Goal: Task Accomplishment & Management: Manage account settings

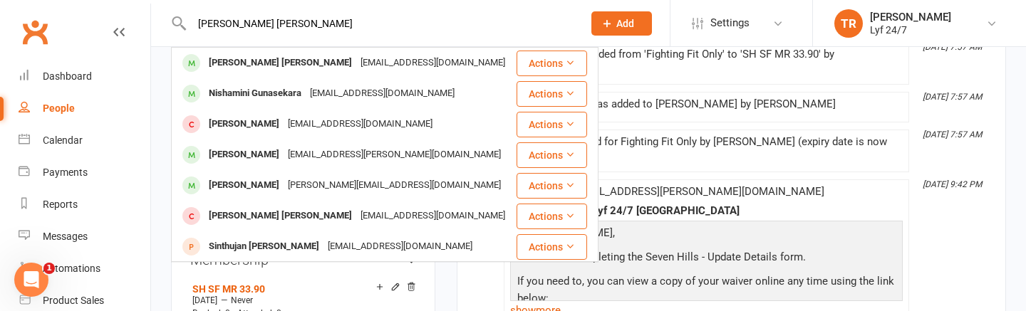
click at [236, 19] on input "[PERSON_NAME] [PERSON_NAME]" at bounding box center [379, 24] width 385 height 20
click at [330, 28] on input "[PERSON_NAME] [PERSON_NAME]" at bounding box center [379, 24] width 385 height 20
drag, startPoint x: 328, startPoint y: 27, endPoint x: 199, endPoint y: 20, distance: 129.8
click at [199, 20] on input "[PERSON_NAME] [PERSON_NAME]" at bounding box center [379, 24] width 385 height 20
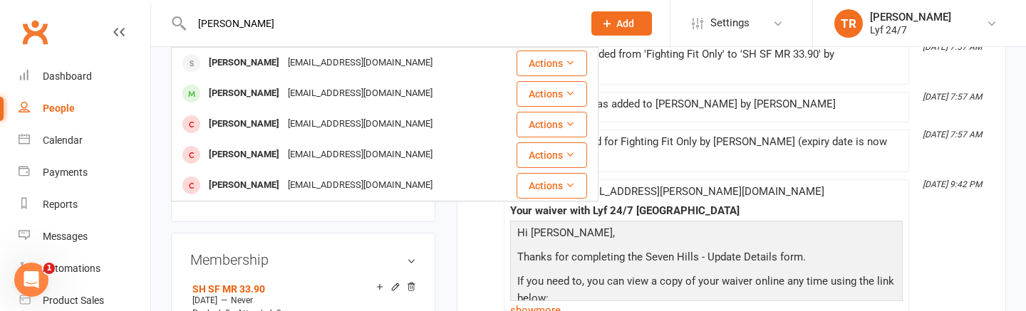
drag, startPoint x: 373, startPoint y: 20, endPoint x: 199, endPoint y: 24, distance: 173.8
click at [199, 24] on input "[PERSON_NAME]" at bounding box center [379, 24] width 385 height 20
paste input "[PERSON_NAME] Goburdhone"
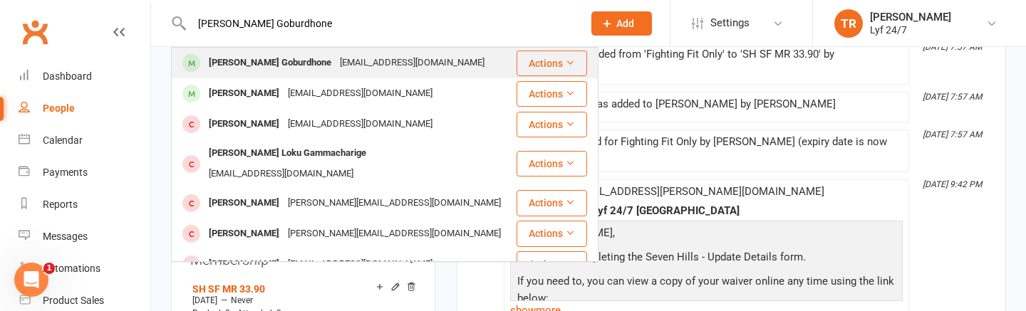
type input "[PERSON_NAME] Goburdhone"
click at [248, 75] on div "[PERSON_NAME] Goburdhone [EMAIL_ADDRESS][DOMAIN_NAME]" at bounding box center [343, 62] width 343 height 29
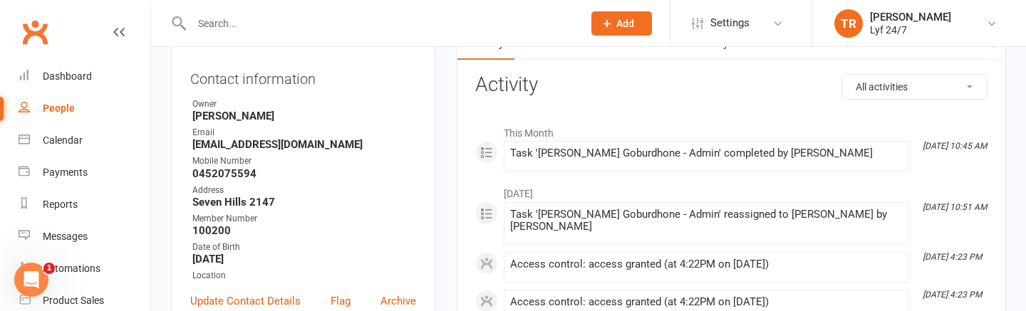
scroll to position [180, 0]
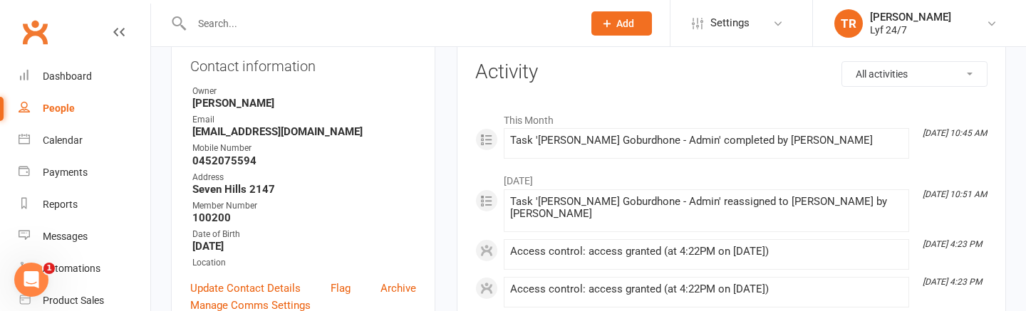
click at [525, 140] on div "Task '[PERSON_NAME] Goburdhone - Admin' completed by [PERSON_NAME]" at bounding box center [706, 141] width 393 height 12
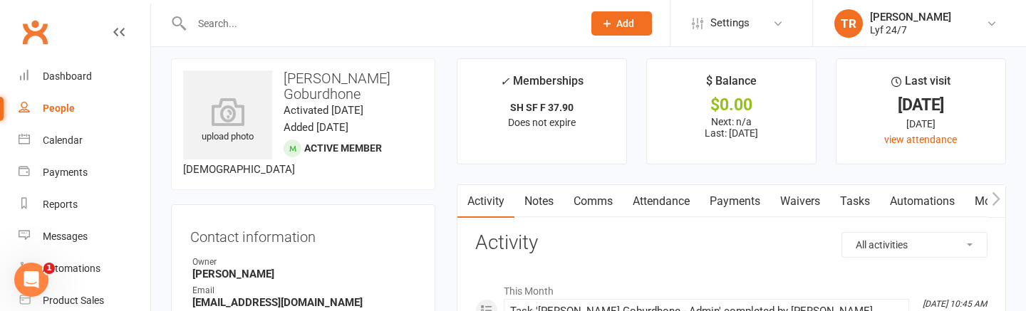
scroll to position [15, 0]
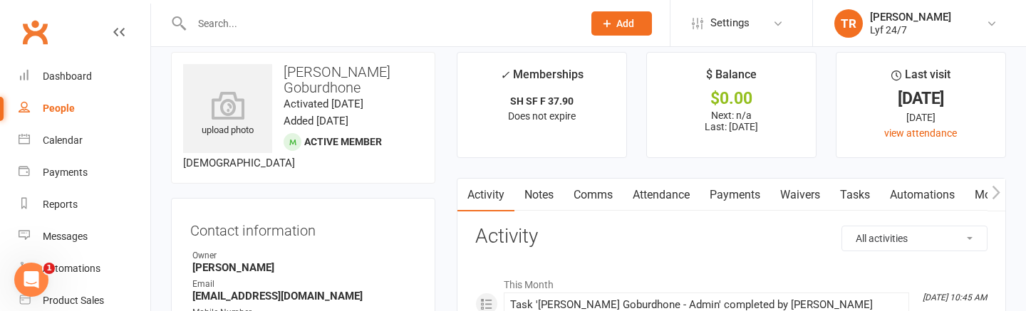
click at [884, 184] on link "Automations" at bounding box center [922, 195] width 85 height 33
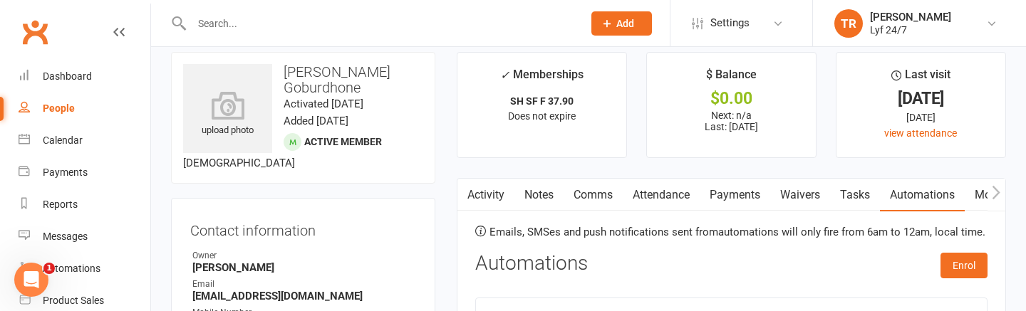
click at [858, 195] on link "Tasks" at bounding box center [855, 195] width 50 height 33
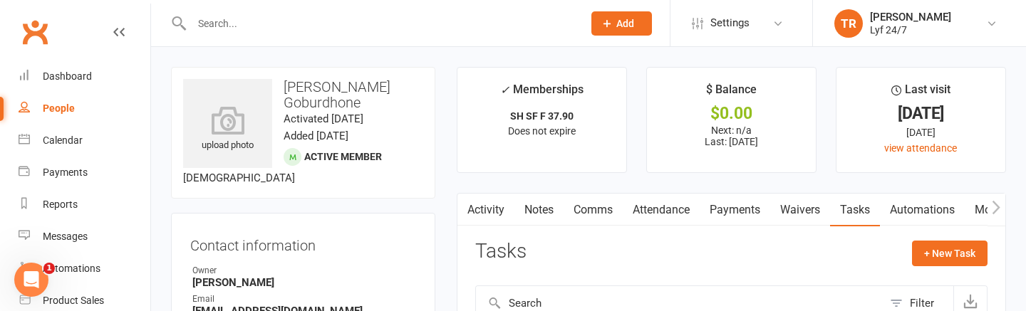
click at [292, 29] on input "text" at bounding box center [379, 24] width 385 height 20
paste input "[PERSON_NAME]"
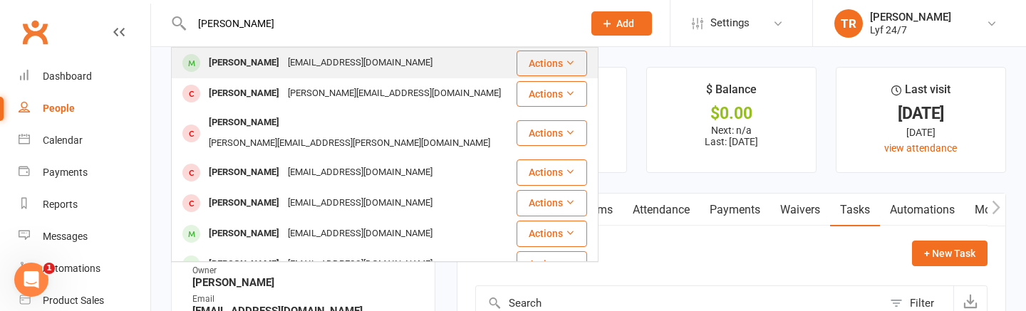
type input "[PERSON_NAME]"
click at [244, 51] on div "[PERSON_NAME] [EMAIL_ADDRESS][DOMAIN_NAME]" at bounding box center [343, 62] width 343 height 29
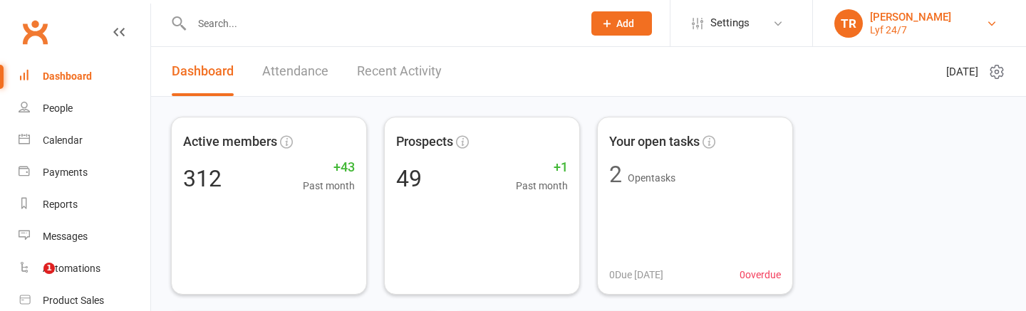
click at [982, 24] on link "TR Tahlia Ryder Lyf 24/7" at bounding box center [919, 23] width 170 height 28
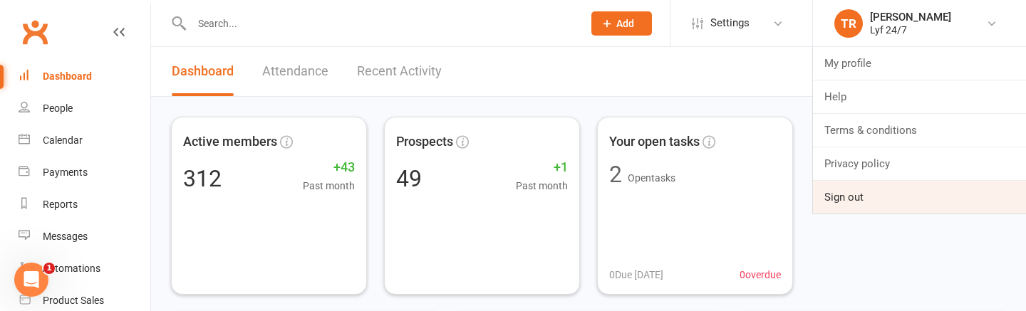
click at [919, 189] on link "Sign out" at bounding box center [919, 197] width 213 height 33
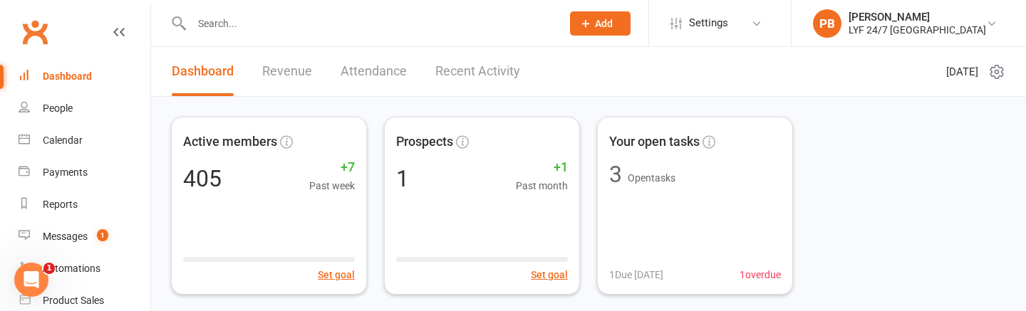
click at [390, 35] on div at bounding box center [361, 23] width 380 height 46
click at [365, 28] on input "text" at bounding box center [369, 24] width 364 height 20
paste input "Cam Nichols"
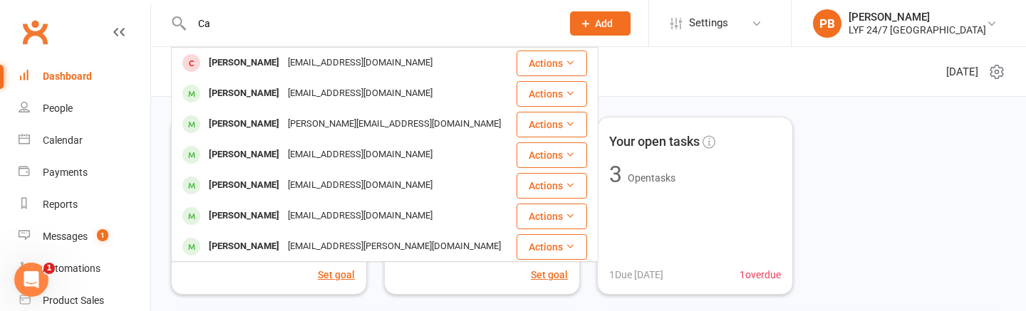
type input "C"
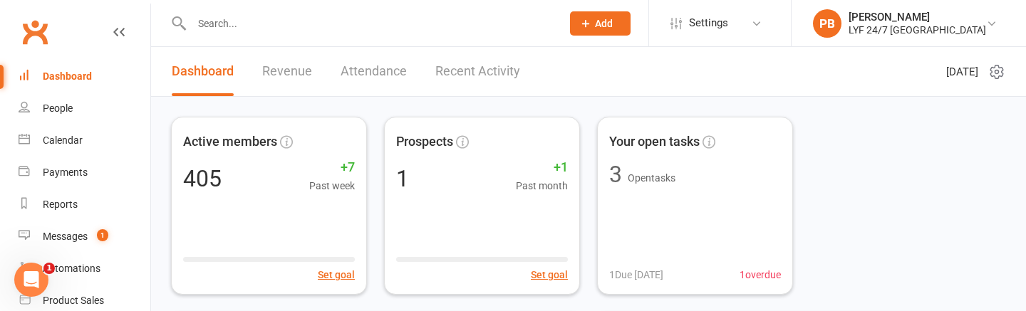
click at [343, 11] on div at bounding box center [361, 23] width 380 height 46
click at [331, 23] on input "text" at bounding box center [369, 24] width 364 height 20
paste input "Owusu Frimpong"
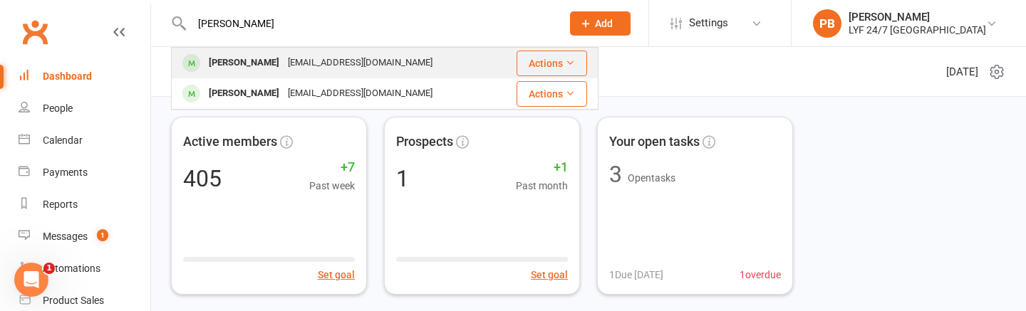
type input "Owusu Frimpong"
click at [258, 68] on div "Owusu Frimpong" at bounding box center [243, 63] width 79 height 21
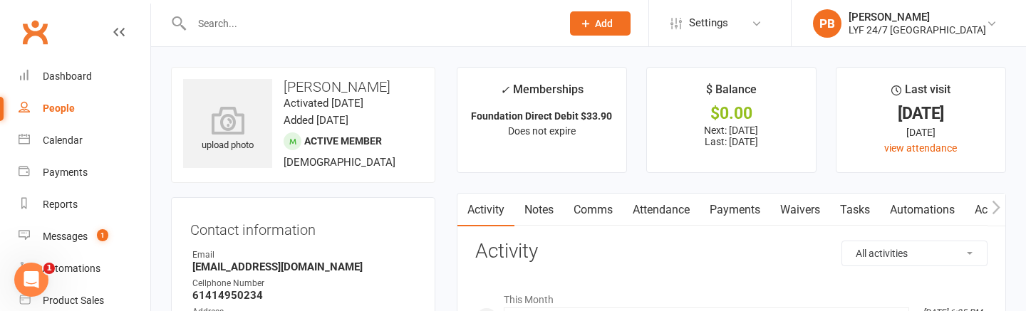
click at [762, 207] on link "Payments" at bounding box center [735, 210] width 71 height 33
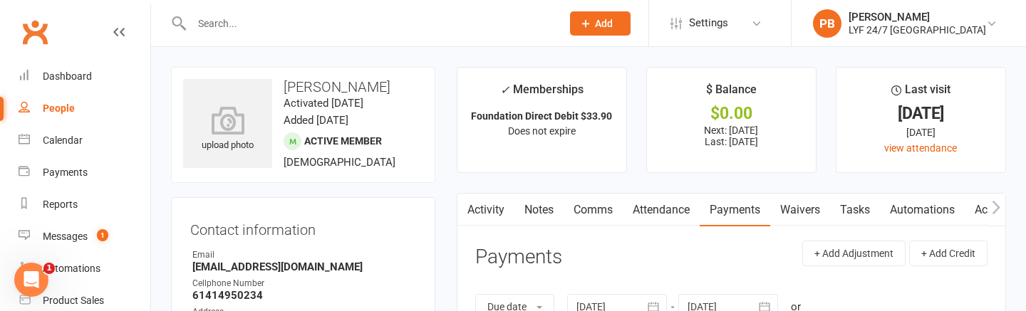
click at [483, 209] on link "Activity" at bounding box center [485, 210] width 57 height 33
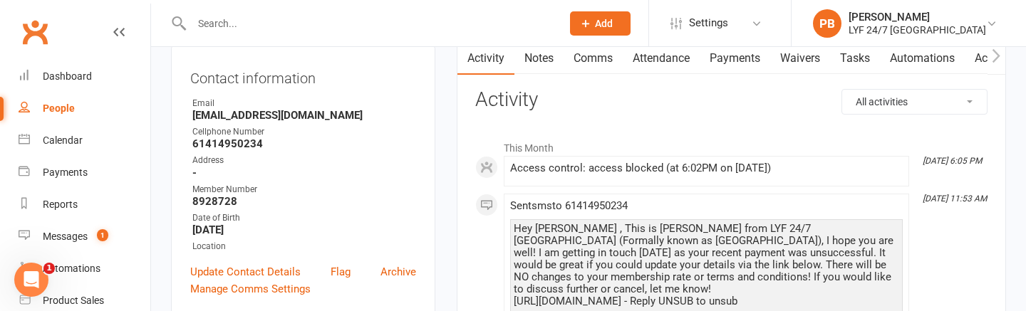
scroll to position [62, 0]
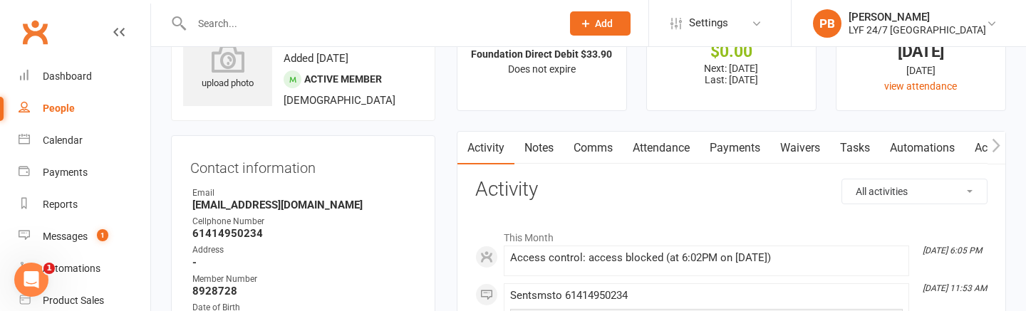
click at [733, 138] on link "Payments" at bounding box center [735, 148] width 71 height 33
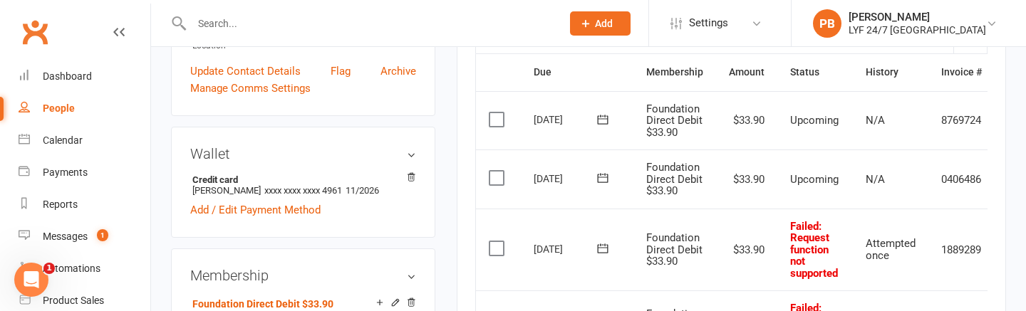
scroll to position [452, 0]
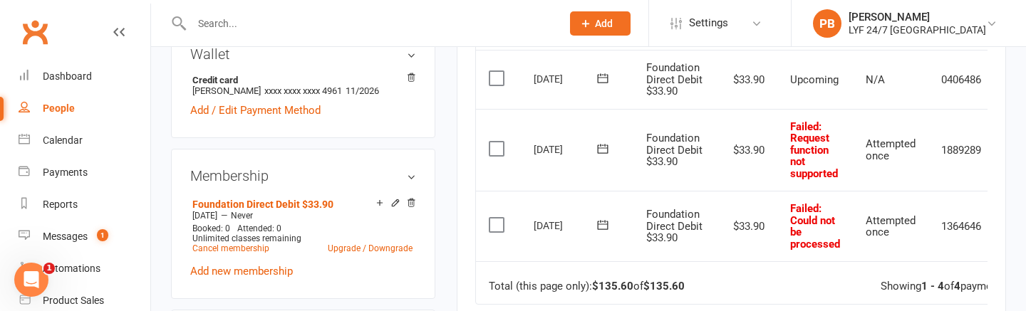
click at [496, 233] on td "Select this" at bounding box center [498, 226] width 45 height 71
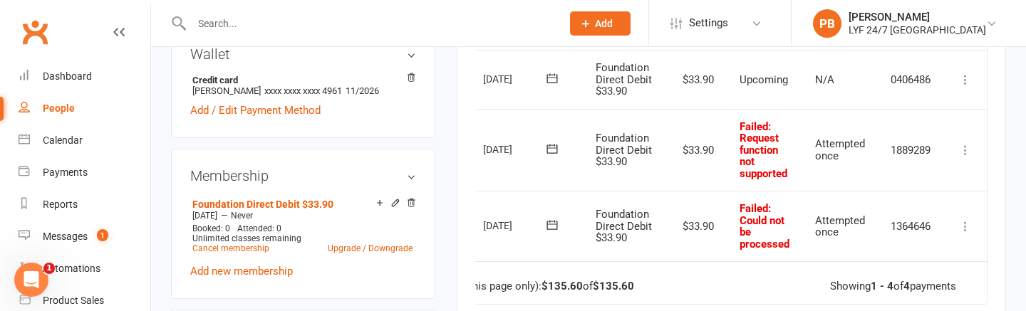
click at [964, 222] on icon at bounding box center [965, 226] width 14 height 14
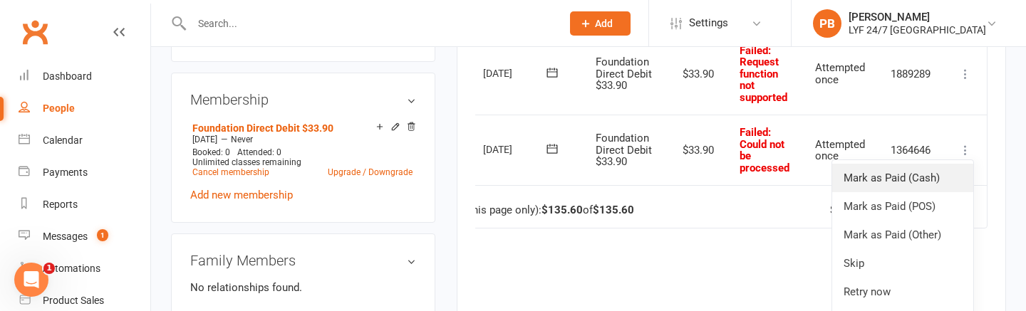
scroll to position [531, 0]
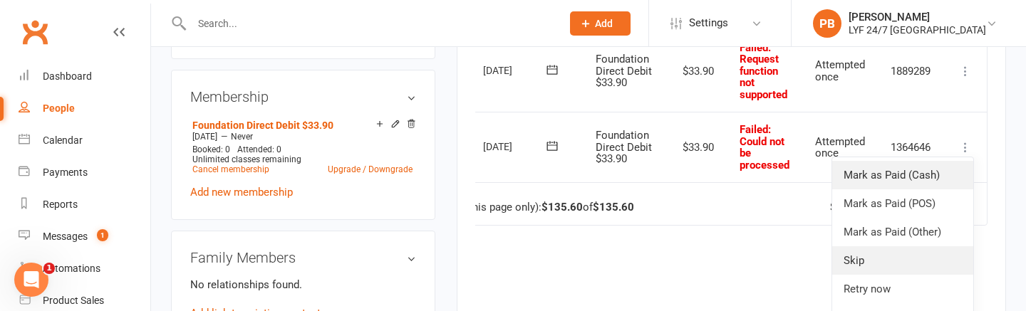
click at [949, 264] on link "Skip" at bounding box center [902, 260] width 141 height 28
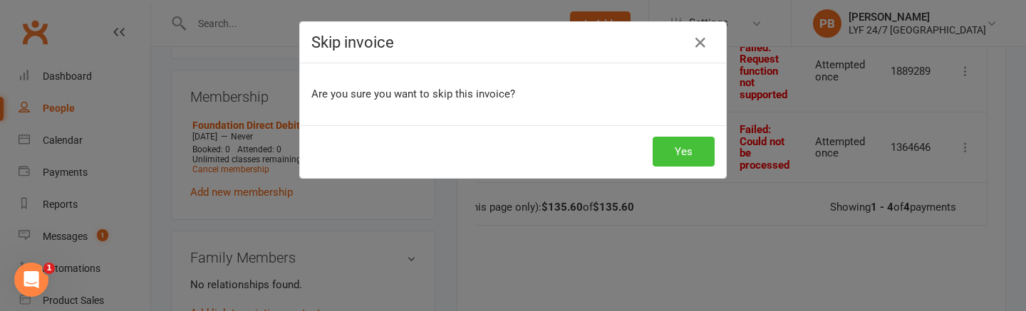
click at [672, 147] on button "Yes" at bounding box center [684, 152] width 62 height 30
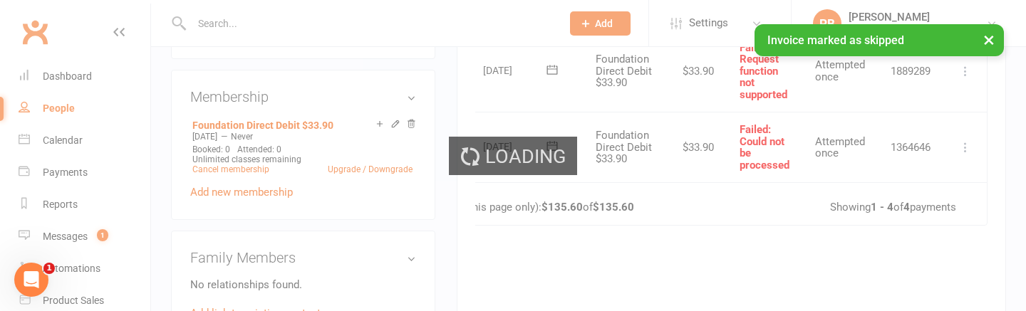
scroll to position [0, 50]
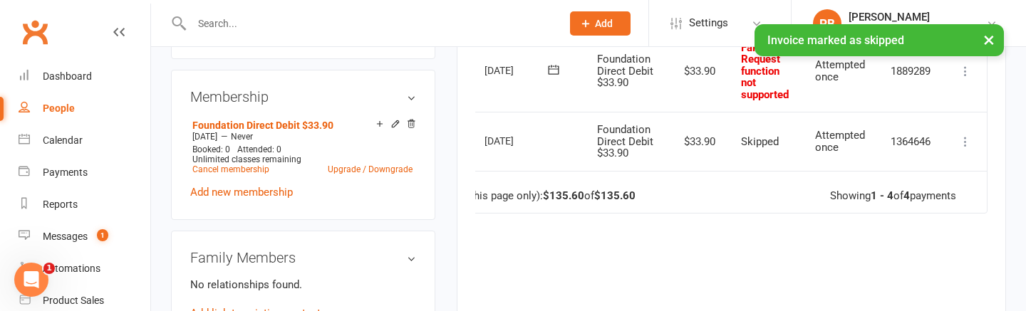
click at [966, 72] on icon at bounding box center [965, 71] width 14 height 14
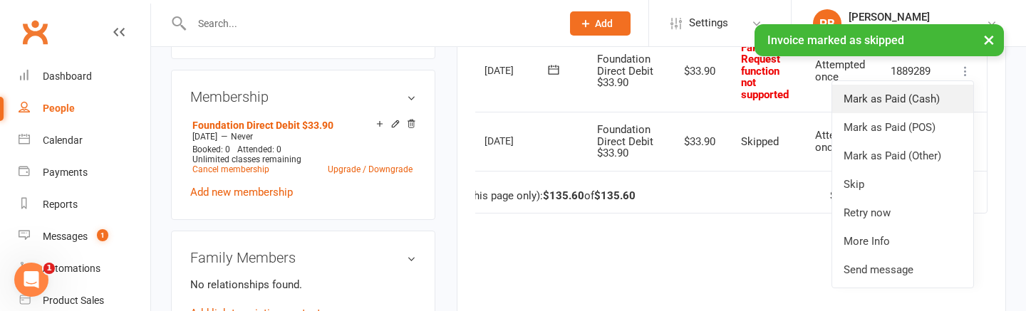
click at [947, 91] on link "Mark as Paid (Cash)" at bounding box center [902, 99] width 141 height 28
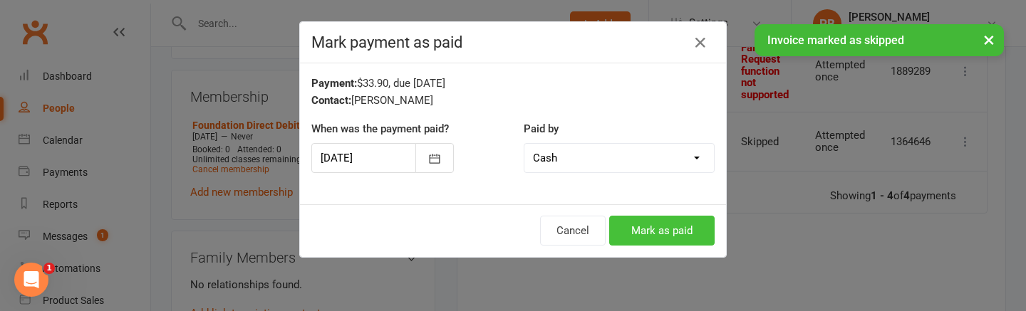
click at [685, 229] on button "Mark as paid" at bounding box center [661, 231] width 105 height 30
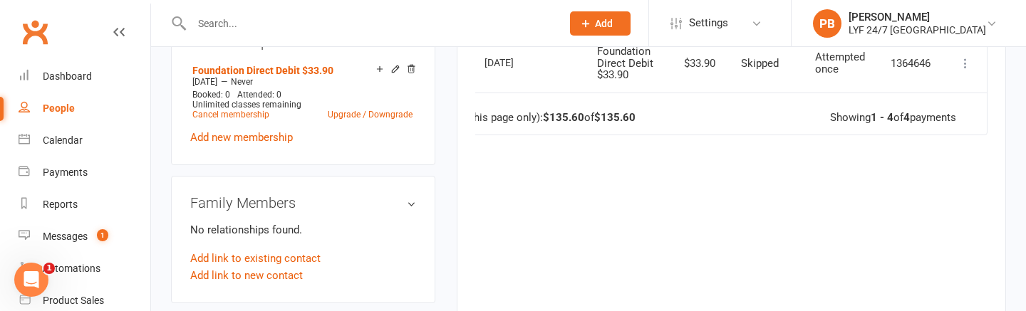
scroll to position [569, 0]
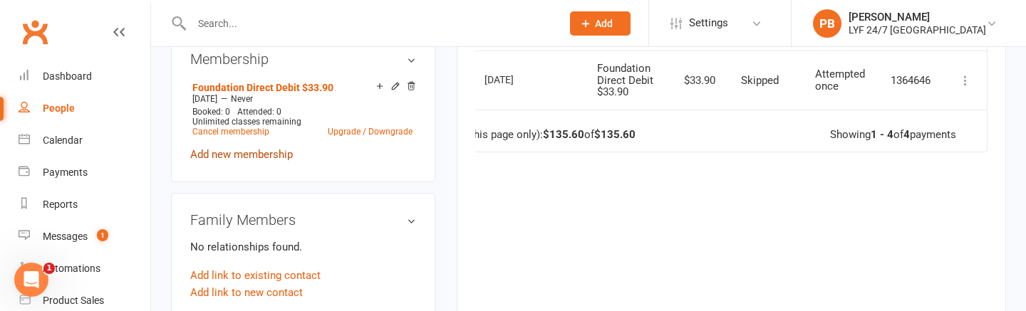
click at [229, 152] on link "Add new membership" at bounding box center [241, 154] width 103 height 13
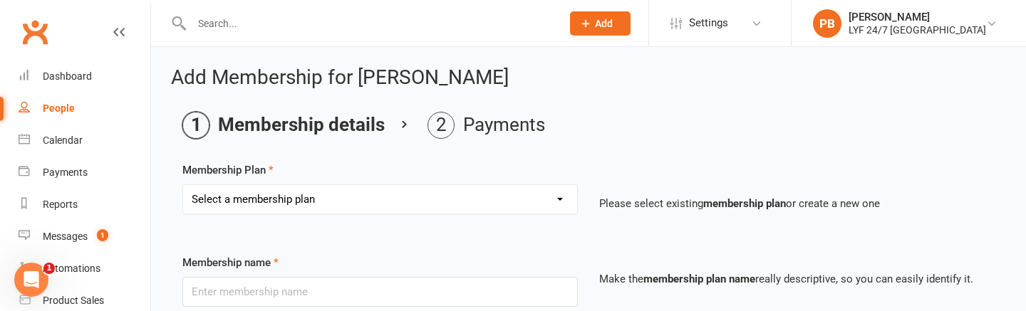
click at [450, 214] on div "Select a membership plan Create new Membership Plan Foundation Direct Debit $41…" at bounding box center [379, 199] width 395 height 30
click at [469, 201] on select "Select a membership plan Create new Membership Plan Foundation Direct Debit $41…" at bounding box center [380, 199] width 394 height 28
select select "20"
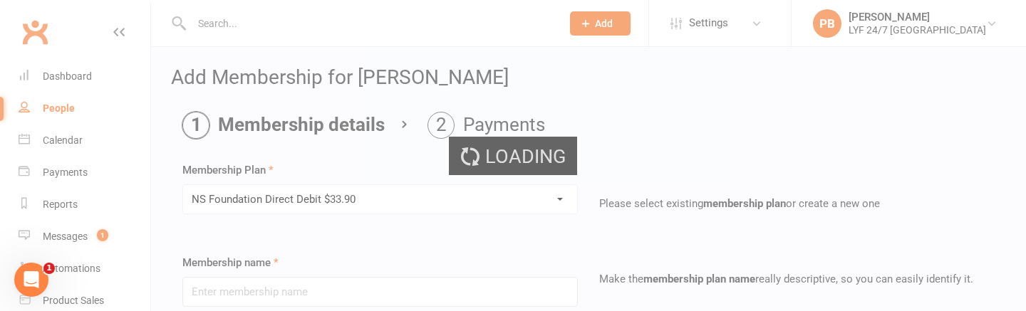
type input "NS Foundation Direct Debit $33.90"
select select "3"
type input "0"
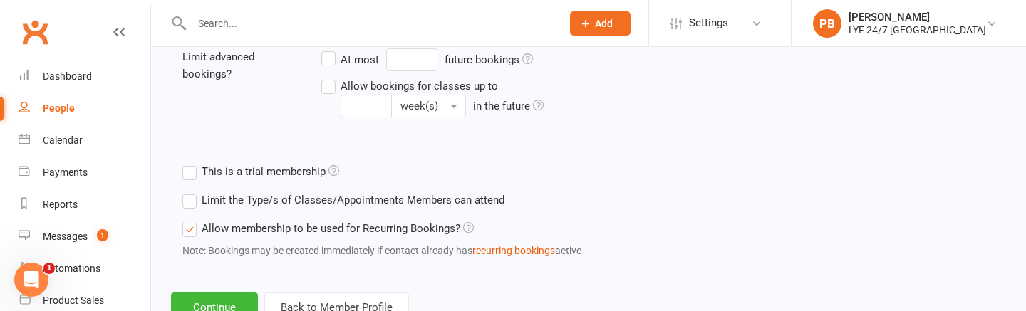
scroll to position [649, 0]
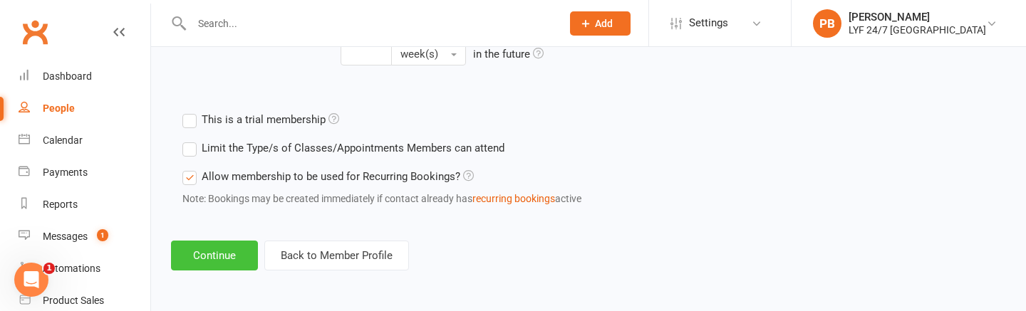
click at [194, 244] on button "Continue" at bounding box center [214, 256] width 87 height 30
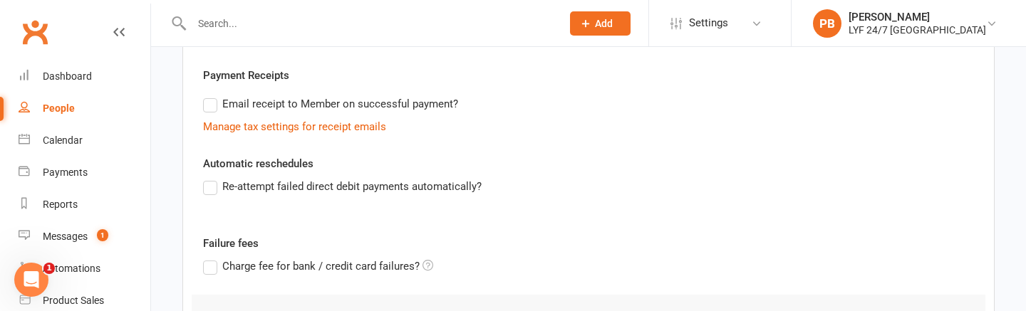
scroll to position [553, 0]
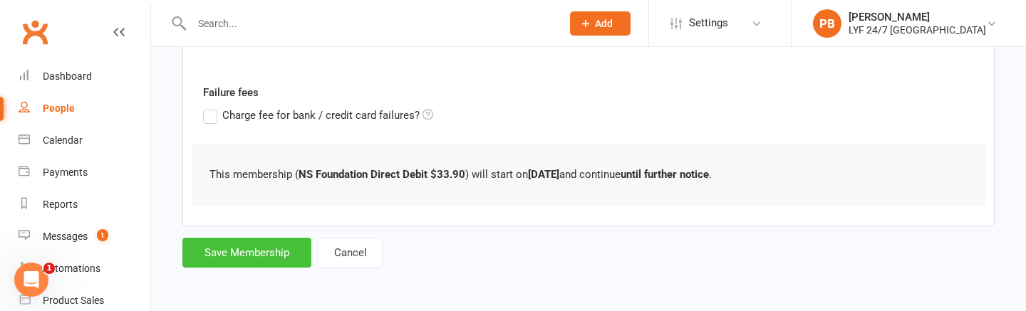
click at [219, 257] on button "Save Membership" at bounding box center [246, 253] width 129 height 30
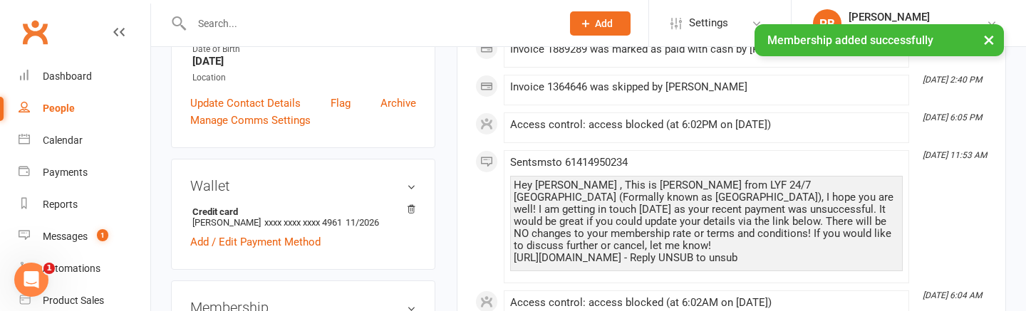
scroll to position [308, 0]
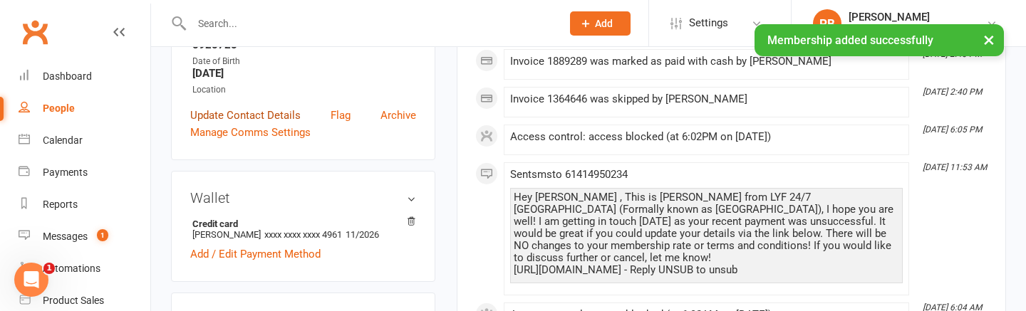
click at [249, 114] on link "Update Contact Details" at bounding box center [245, 115] width 110 height 17
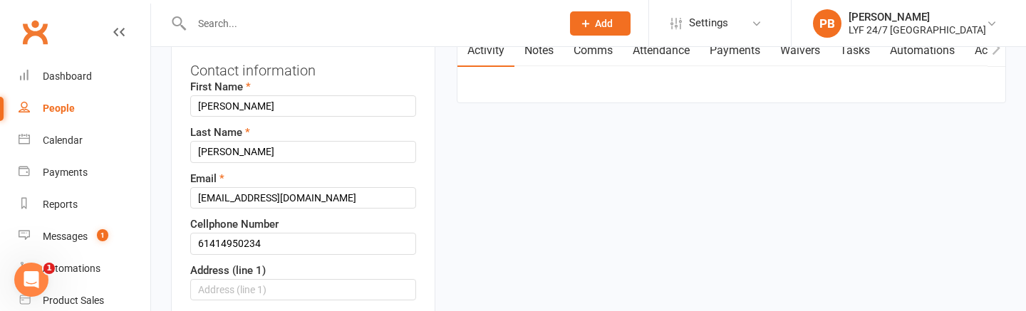
scroll to position [181, 0]
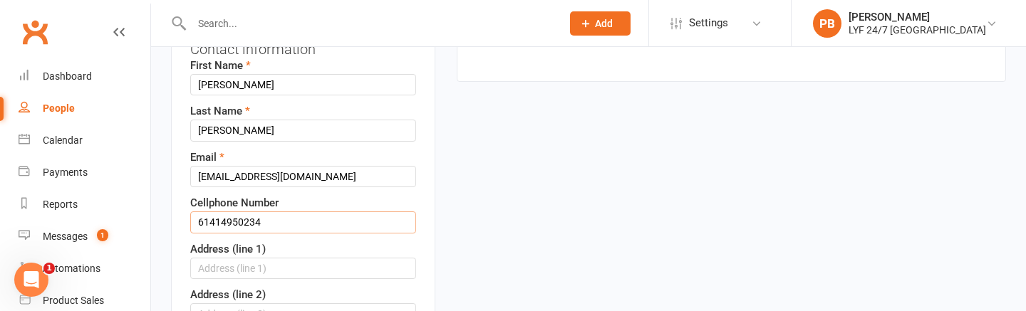
drag, startPoint x: 209, startPoint y: 221, endPoint x: 169, endPoint y: 209, distance: 42.4
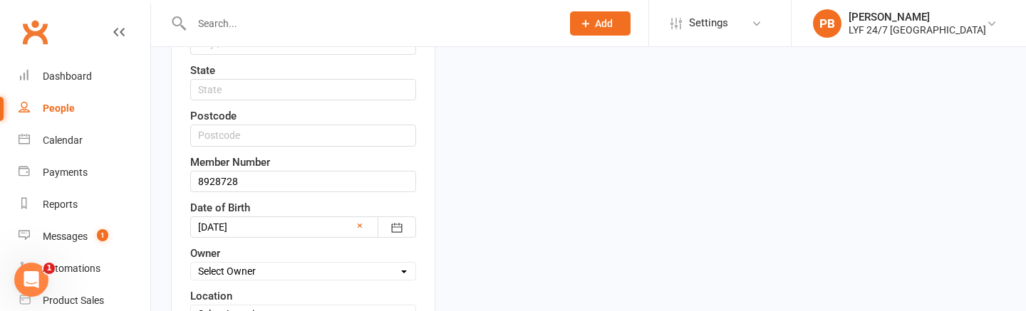
scroll to position [558, 0]
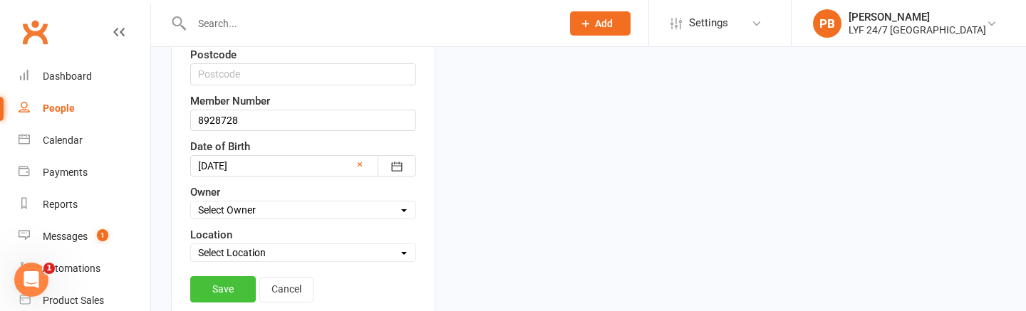
type input "0414950234"
click at [220, 293] on link "Save" at bounding box center [223, 289] width 66 height 26
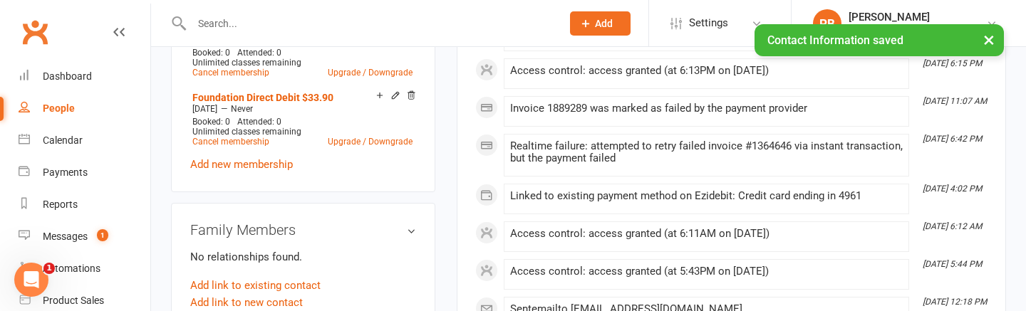
scroll to position [626, 0]
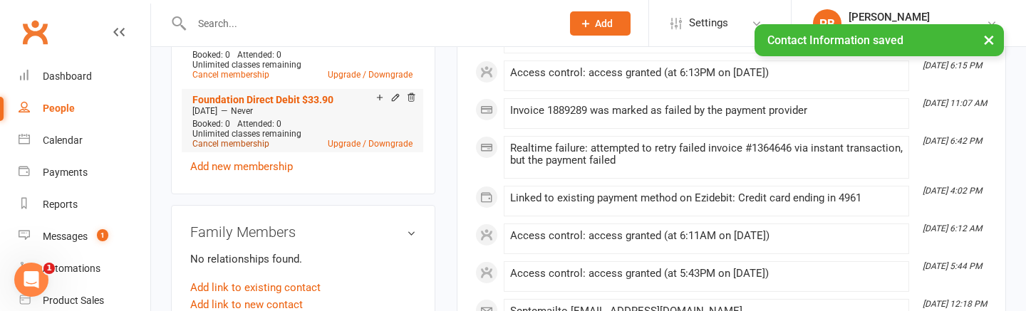
click at [253, 141] on link "Cancel membership" at bounding box center [230, 144] width 77 height 10
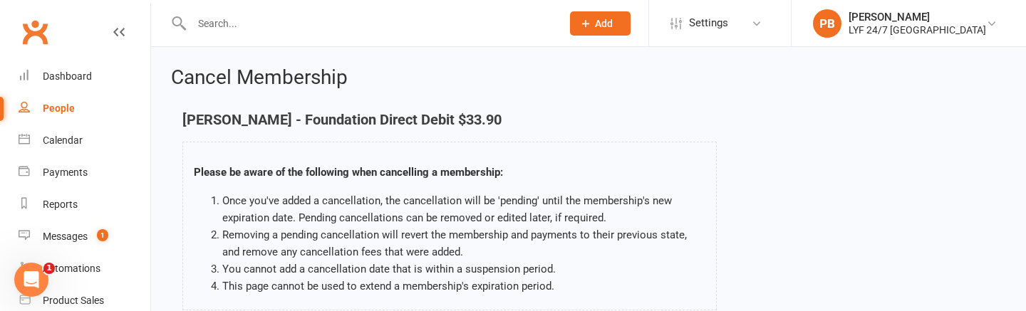
scroll to position [304, 0]
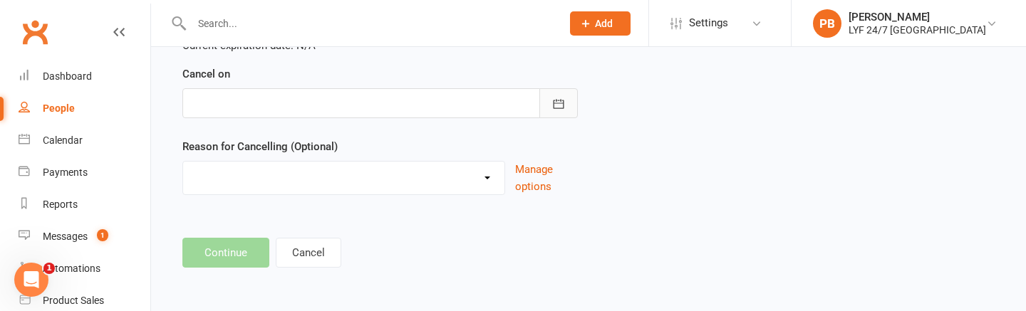
click at [567, 96] on button "button" at bounding box center [558, 103] width 38 height 30
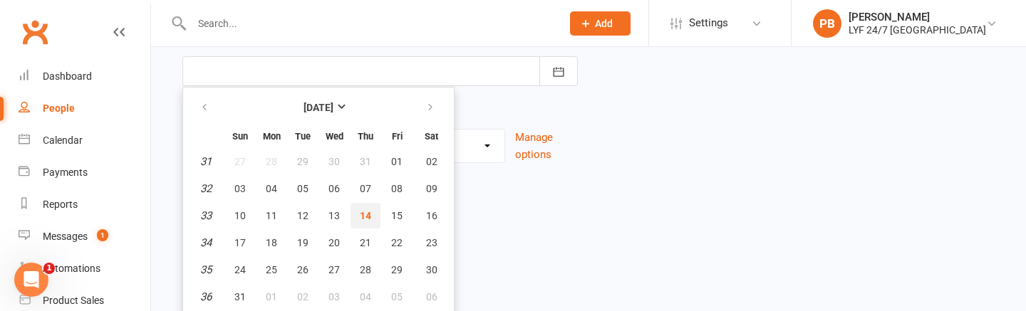
click at [360, 214] on span "14" at bounding box center [365, 215] width 11 height 11
type input "14 Aug 2025"
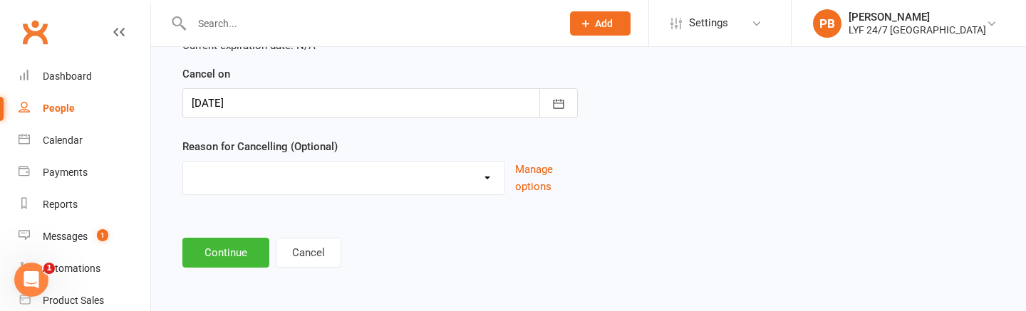
click at [371, 190] on div "Holiday Injury Migration Moved Stripe Migration Time Other reason" at bounding box center [343, 178] width 323 height 34
click at [371, 180] on select "Holiday Injury Migration Moved Stripe Migration Time Other reason" at bounding box center [343, 176] width 321 height 28
select select "4"
click at [212, 256] on button "Continue" at bounding box center [225, 253] width 87 height 30
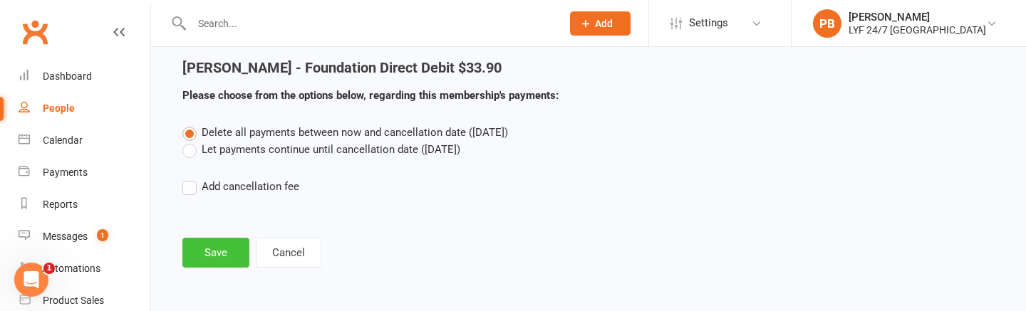
click at [227, 263] on button "Save" at bounding box center [215, 253] width 67 height 30
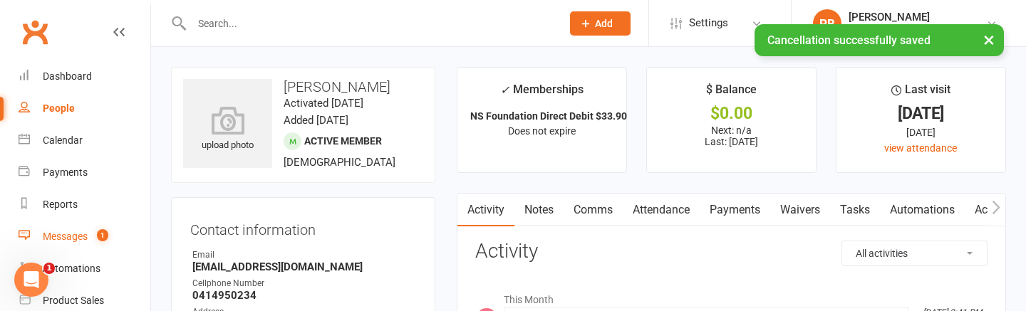
click at [75, 237] on div "Messages" at bounding box center [65, 236] width 45 height 11
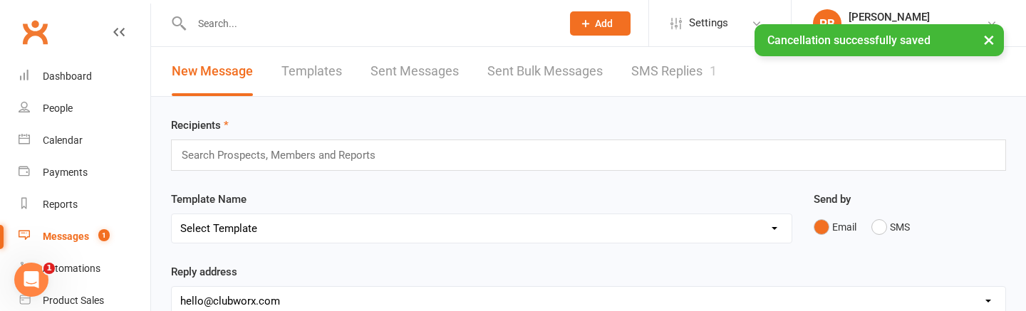
click at [669, 78] on link "SMS Replies 1" at bounding box center [673, 71] width 85 height 49
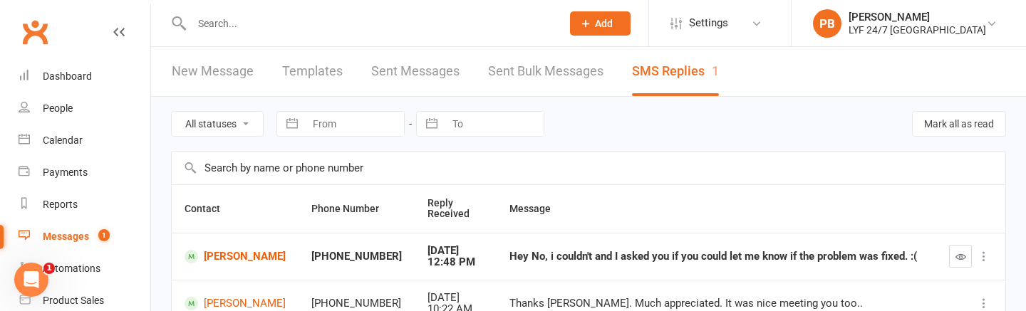
click at [556, 261] on div "Hey No, i couldn't and I asked you if you could let me know if the problem was …" at bounding box center [716, 257] width 414 height 12
click at [953, 249] on button "button" at bounding box center [960, 256] width 23 height 23
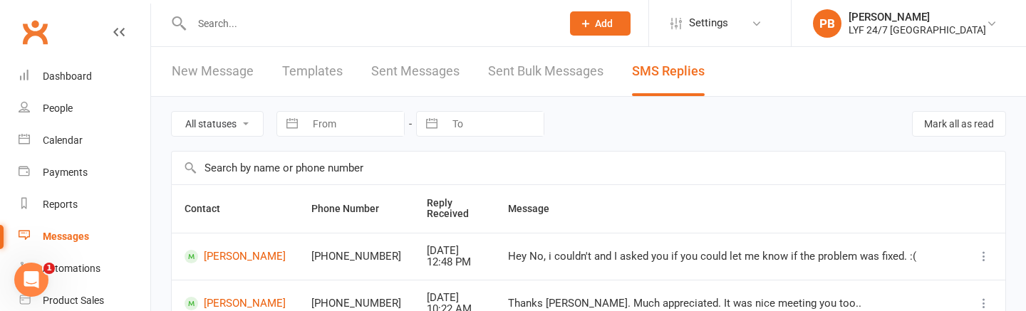
click at [527, 259] on div "Hey No, i couldn't and I asked you if you could let me know if the problem was …" at bounding box center [729, 257] width 442 height 12
click at [220, 250] on link "Jeniffer Jaller" at bounding box center [234, 257] width 101 height 14
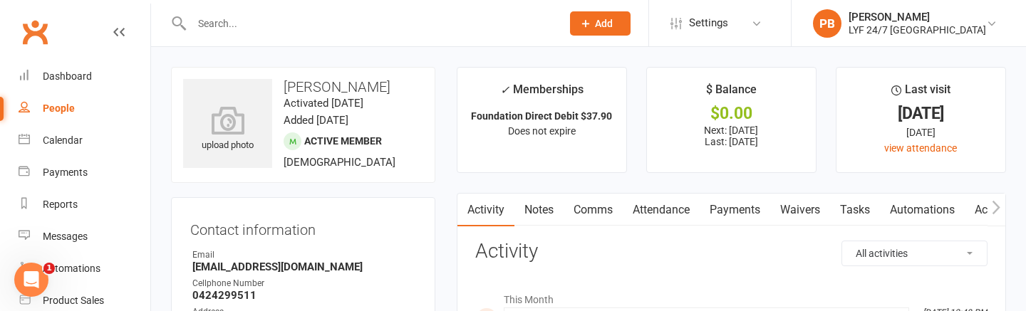
click at [595, 216] on link "Comms" at bounding box center [592, 210] width 59 height 33
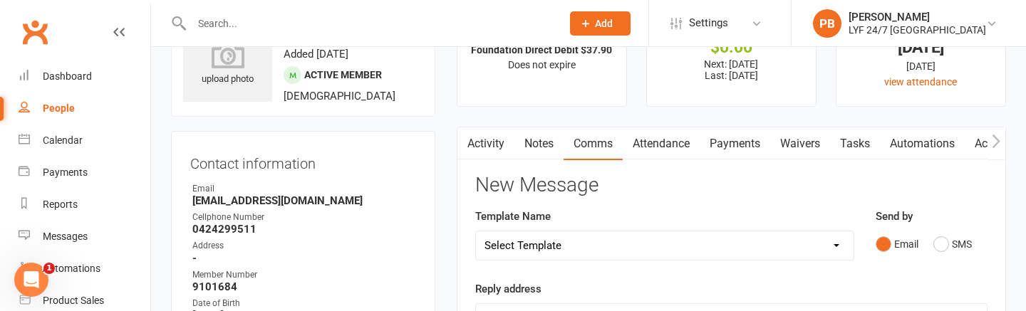
scroll to position [63, 0]
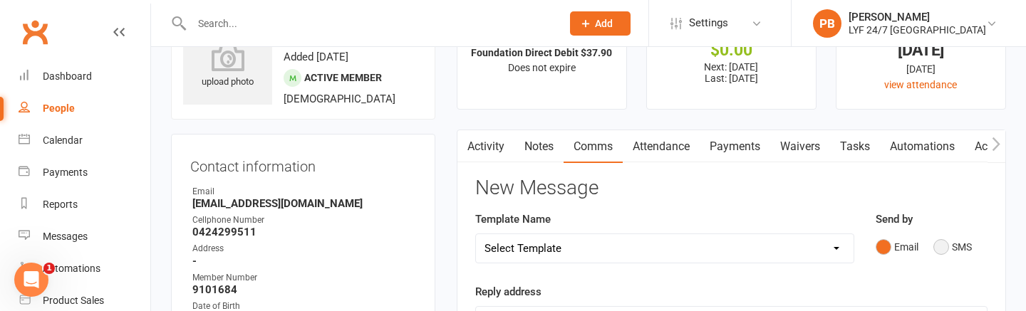
click at [951, 248] on button "SMS" at bounding box center [952, 247] width 38 height 27
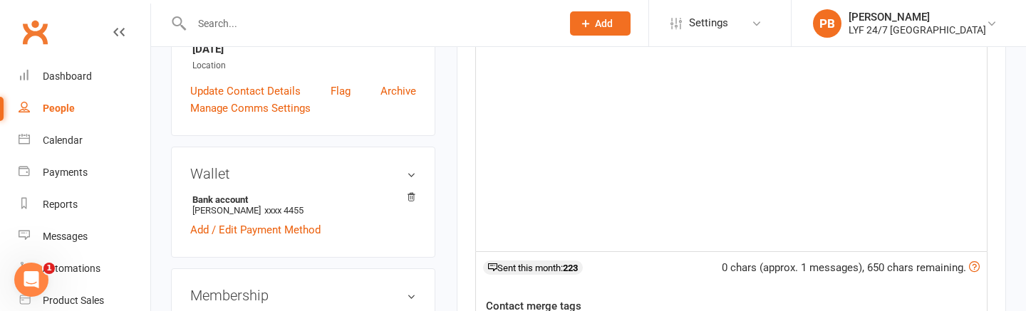
scroll to position [249, 0]
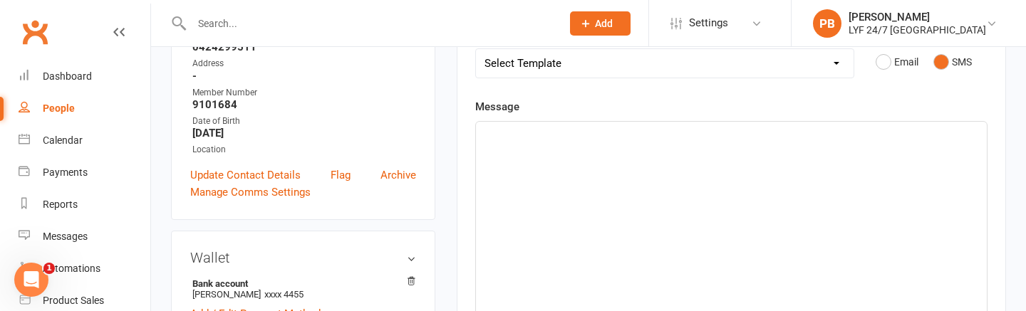
click at [811, 157] on div "﻿" at bounding box center [731, 229] width 511 height 214
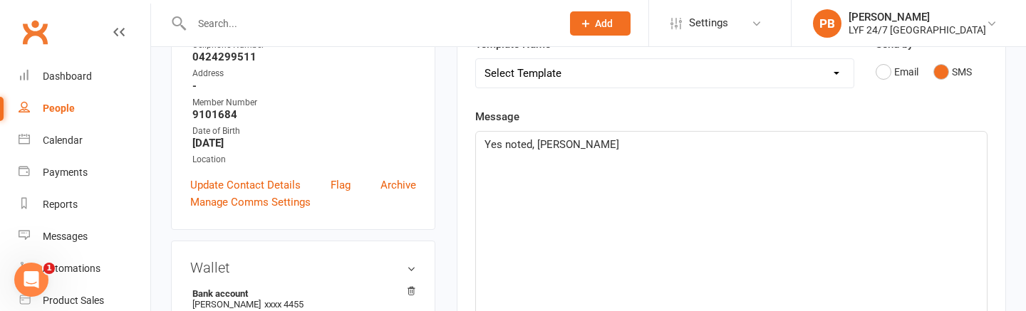
scroll to position [236, 0]
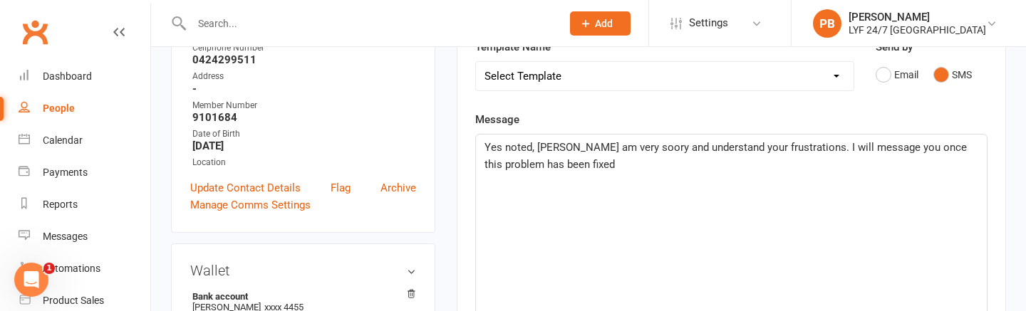
click at [640, 145] on span "Yes noted, Jennifer I am very soory and understand your frustrations. I will me…" at bounding box center [726, 156] width 485 height 30
click at [604, 179] on div "Yes noted, Jennifer I am very sorry and understand your frustrations. I will me…" at bounding box center [731, 242] width 511 height 214
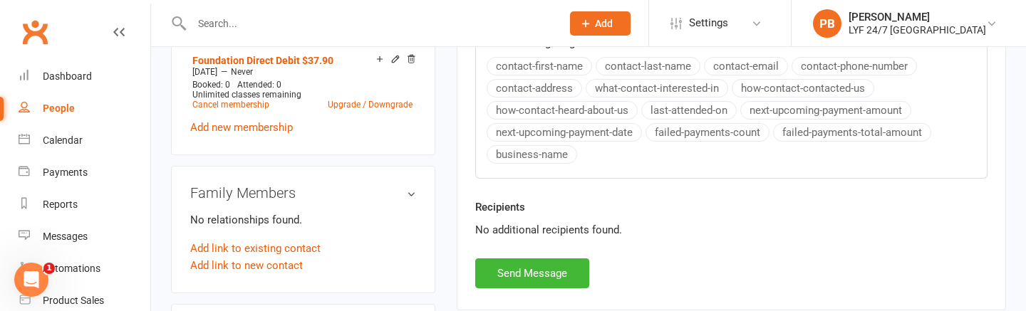
scroll to position [732, 0]
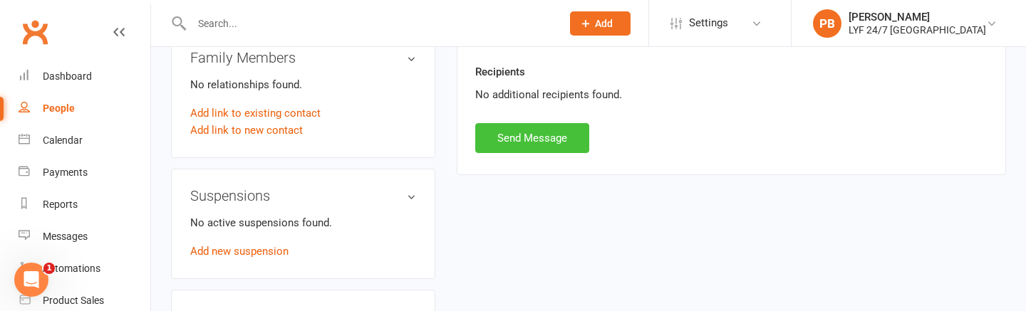
click at [546, 142] on button "Send Message" at bounding box center [532, 138] width 114 height 30
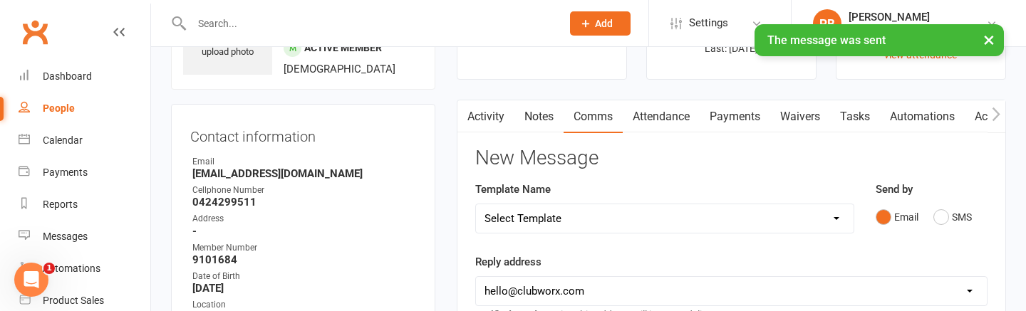
scroll to position [0, 0]
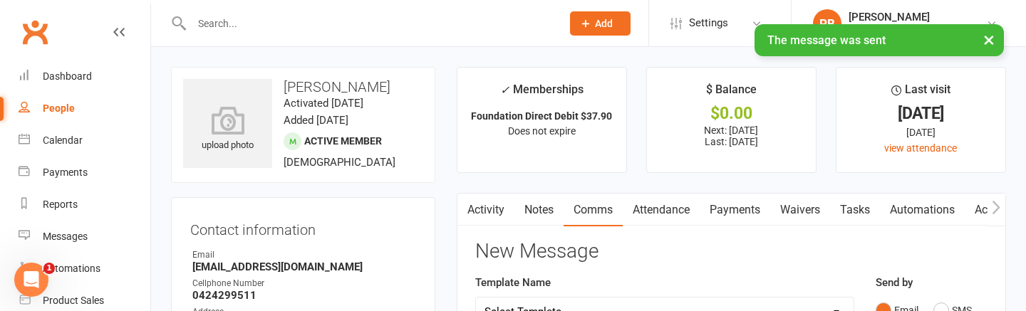
click at [583, 224] on link "Comms" at bounding box center [592, 210] width 59 height 33
click at [608, 207] on link "Comms" at bounding box center [592, 210] width 59 height 33
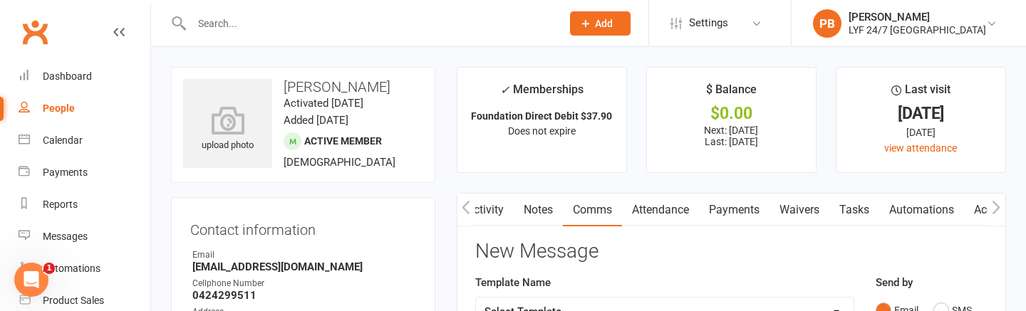
click at [474, 215] on button "button" at bounding box center [466, 210] width 18 height 32
click at [589, 214] on link "Comms" at bounding box center [591, 210] width 59 height 33
click at [464, 212] on icon "button" at bounding box center [466, 207] width 9 height 15
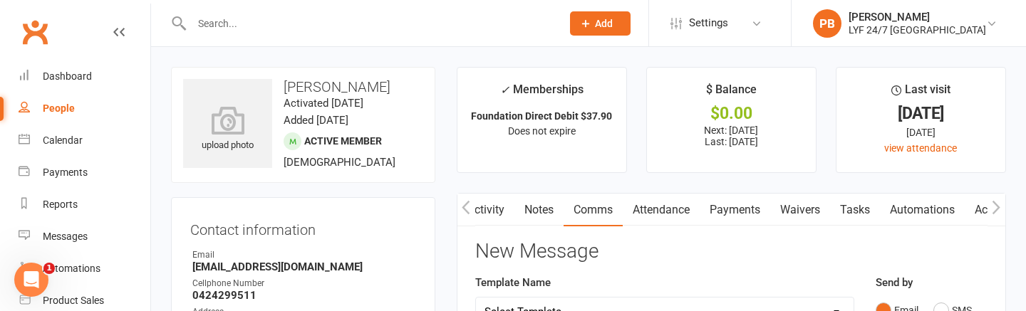
scroll to position [0, 0]
click at [674, 217] on link "Attendance" at bounding box center [661, 210] width 77 height 33
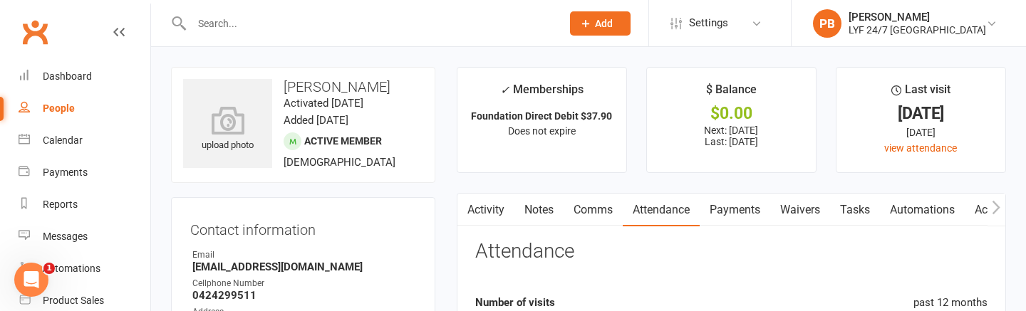
click at [741, 209] on link "Payments" at bounding box center [735, 210] width 71 height 33
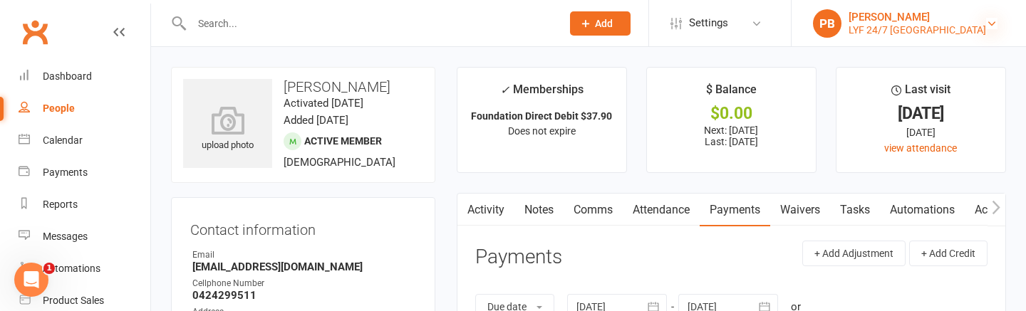
click at [990, 24] on icon at bounding box center [991, 23] width 11 height 11
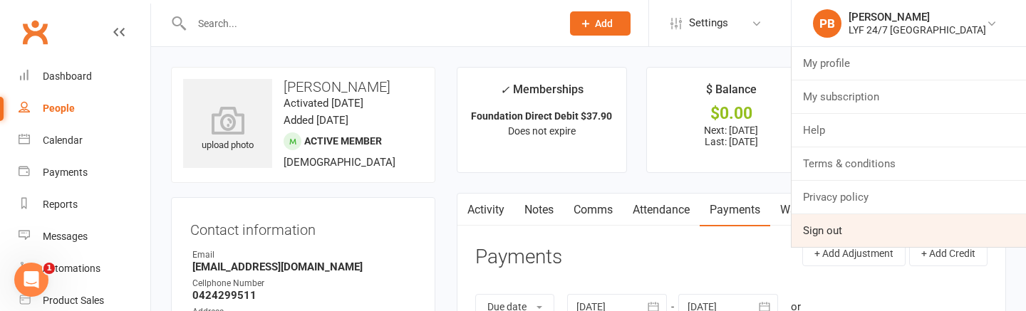
click at [932, 226] on link "Sign out" at bounding box center [908, 230] width 234 height 33
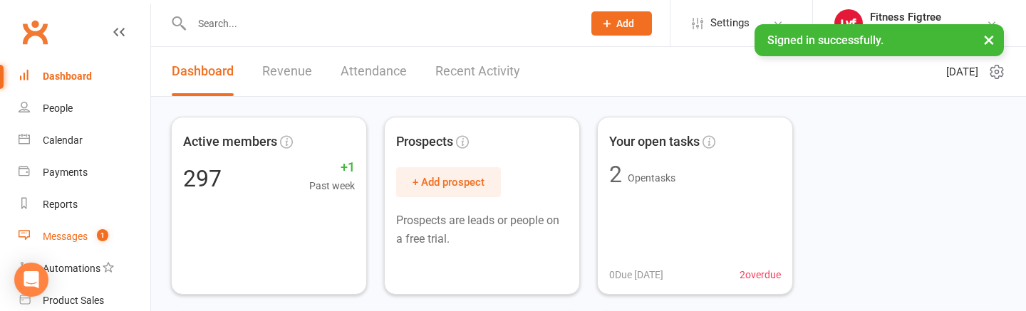
click at [58, 236] on div "Messages" at bounding box center [65, 236] width 45 height 11
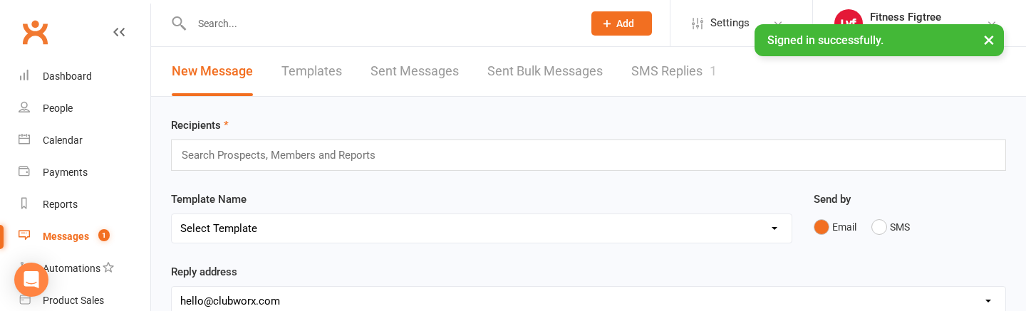
click at [58, 232] on div "Messages" at bounding box center [66, 236] width 46 height 11
click at [660, 63] on link "SMS Replies 1" at bounding box center [673, 71] width 85 height 49
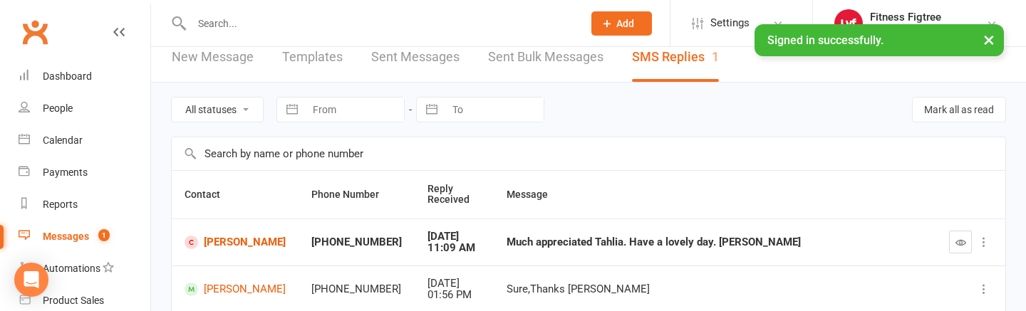
scroll to position [15, 0]
click at [195, 249] on link "Diana Bujaroski" at bounding box center [234, 242] width 101 height 14
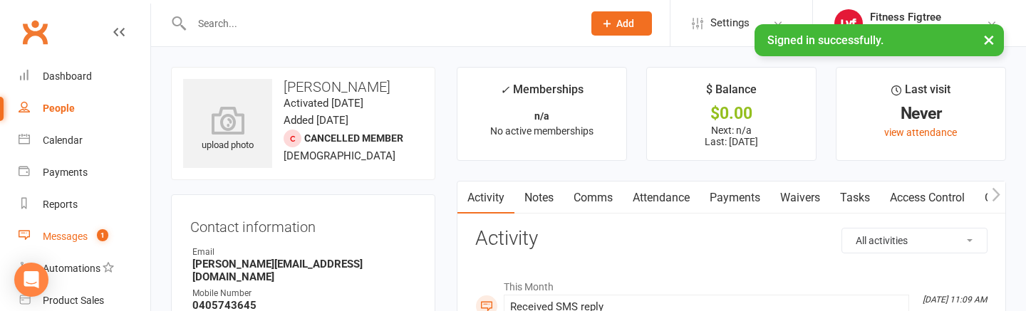
click at [76, 241] on div "Messages" at bounding box center [65, 236] width 45 height 11
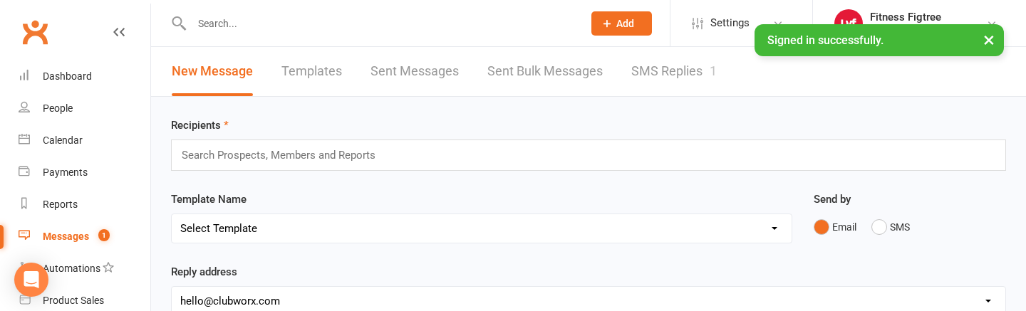
click at [681, 61] on link "SMS Replies 1" at bounding box center [673, 71] width 85 height 49
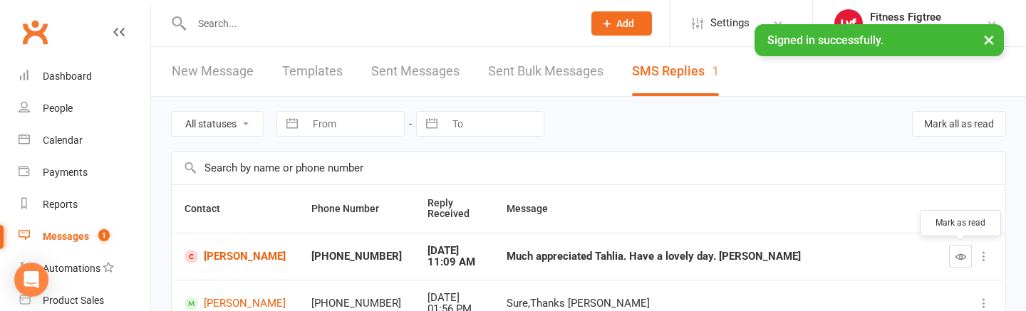
click at [955, 258] on icon "button" at bounding box center [960, 256] width 11 height 11
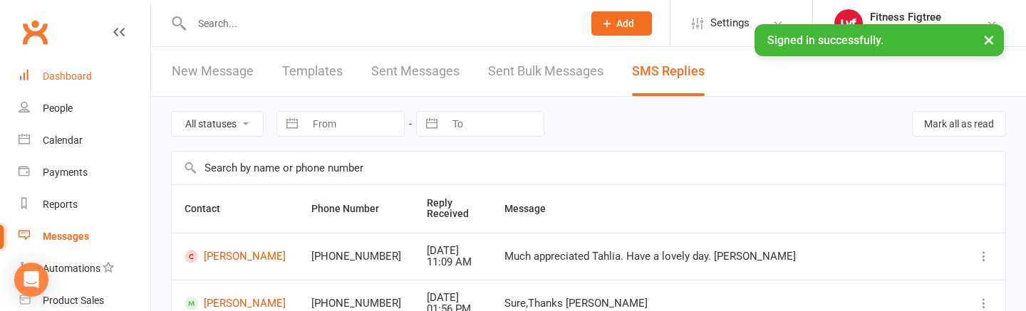
click at [57, 76] on div "Dashboard" at bounding box center [67, 76] width 49 height 11
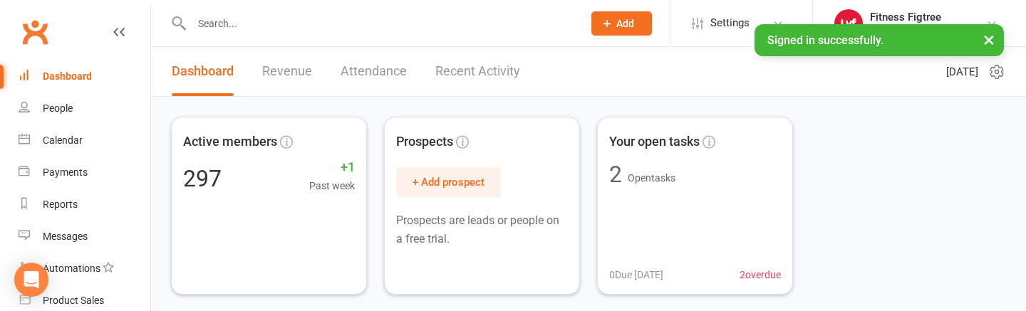
click at [467, 57] on link "Recent Activity" at bounding box center [477, 71] width 85 height 49
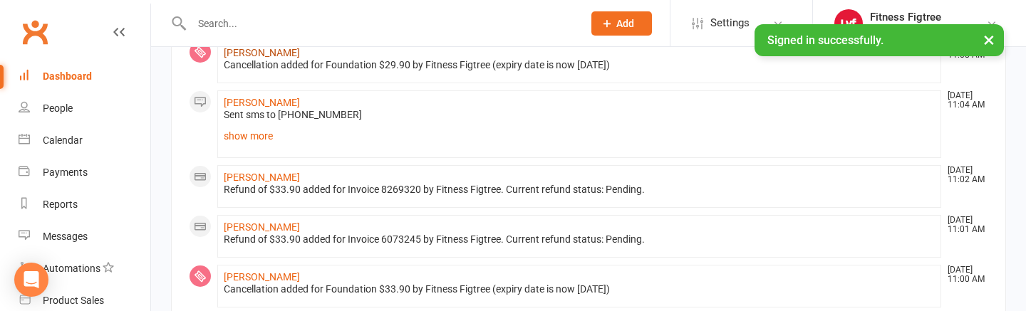
scroll to position [772, 0]
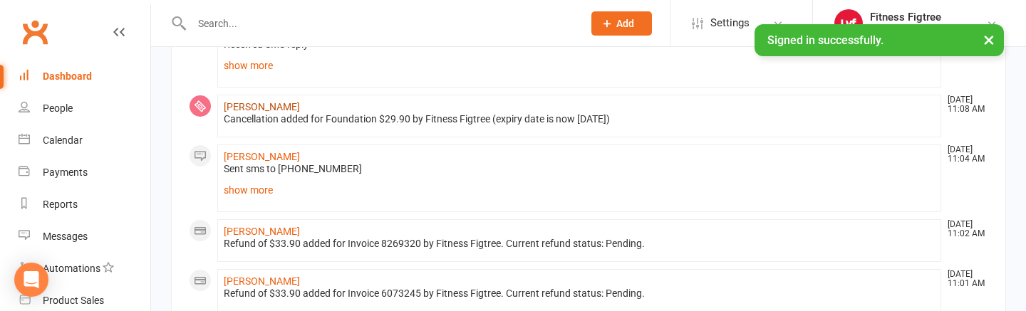
click at [258, 103] on link "Warwick Marsh" at bounding box center [262, 106] width 76 height 11
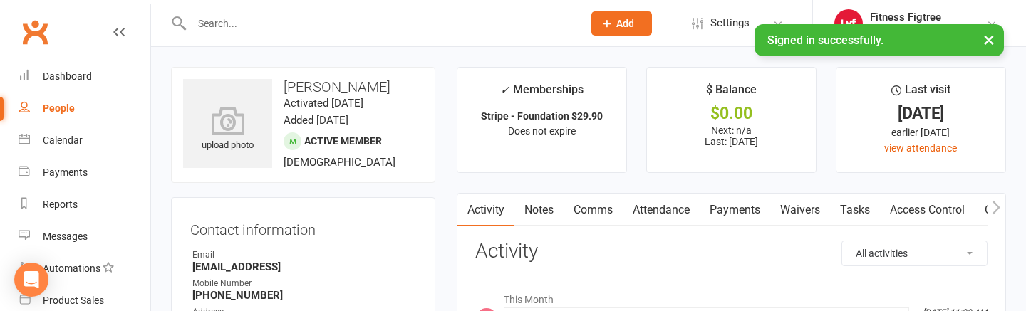
click at [529, 204] on link "Notes" at bounding box center [538, 210] width 49 height 33
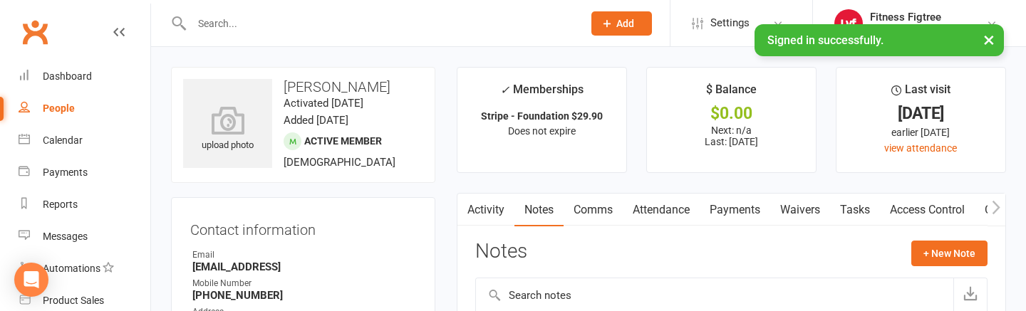
click at [611, 224] on link "Comms" at bounding box center [592, 210] width 59 height 33
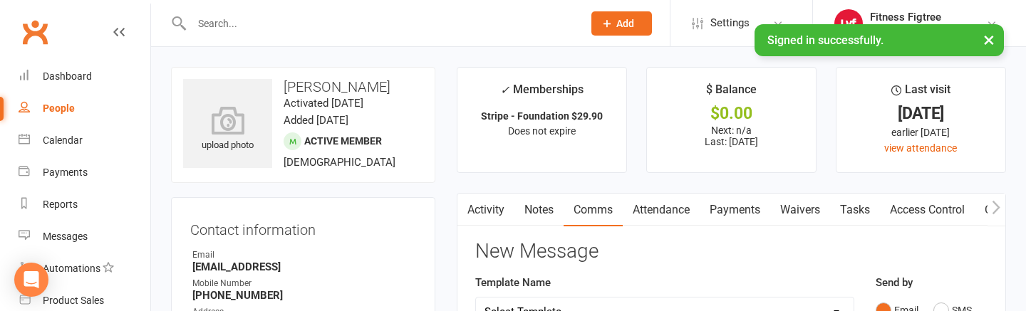
click at [726, 209] on link "Payments" at bounding box center [735, 210] width 71 height 33
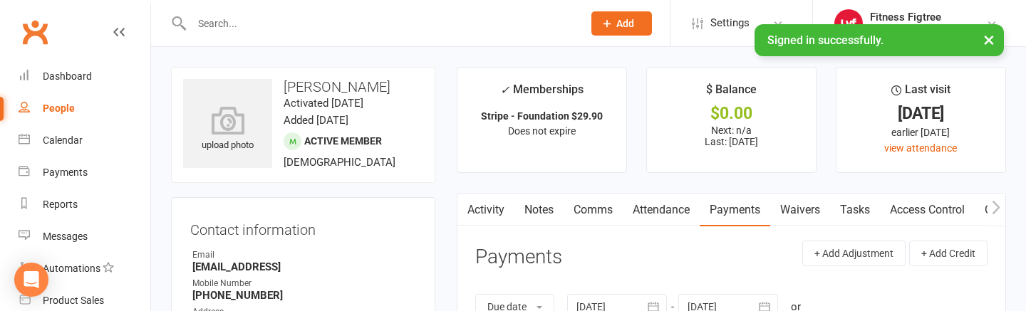
click at [484, 205] on link "Activity" at bounding box center [485, 210] width 57 height 33
